Goal: Navigation & Orientation: Find specific page/section

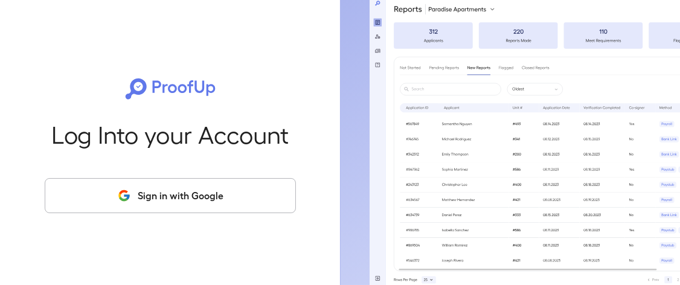
click at [196, 194] on button "Sign in with Google" at bounding box center [170, 195] width 251 height 35
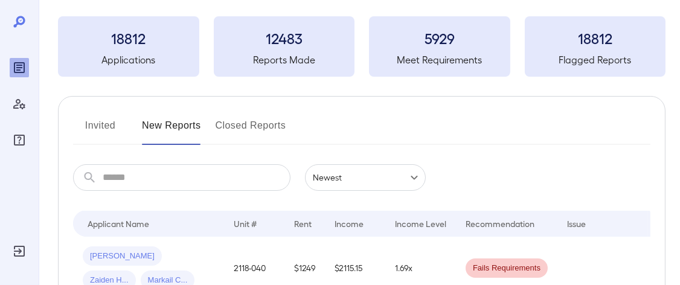
scroll to position [121, 0]
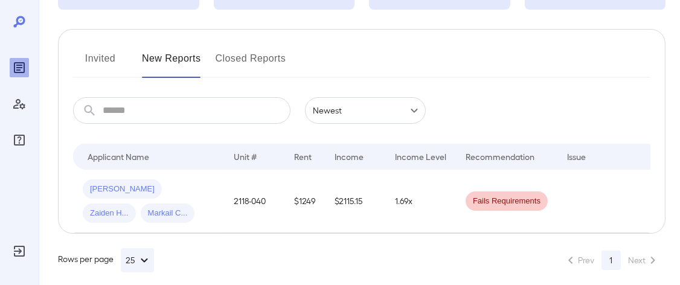
click at [119, 74] on button "Invited" at bounding box center [100, 63] width 54 height 29
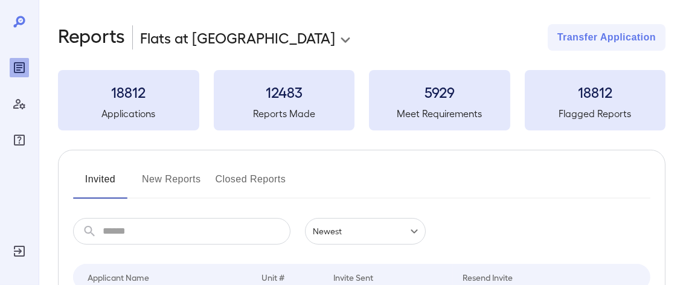
click at [174, 179] on button "New Reports" at bounding box center [171, 184] width 59 height 29
